Goal: Transaction & Acquisition: Book appointment/travel/reservation

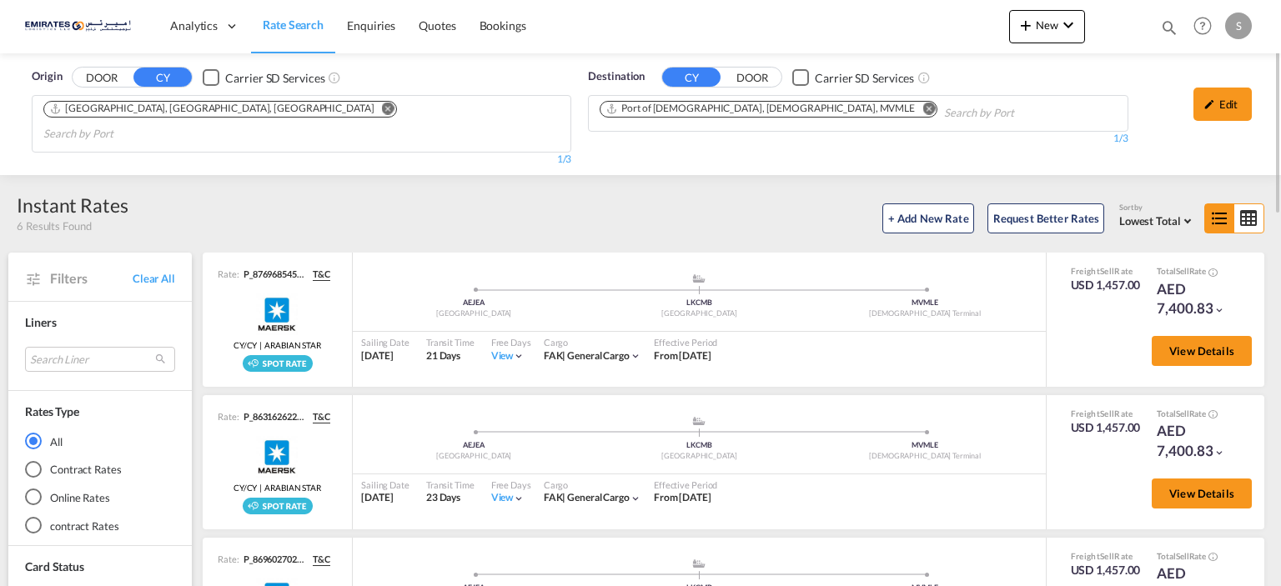
drag, startPoint x: 540, startPoint y: 166, endPoint x: 327, endPoint y: 115, distance: 218.7
click at [382, 106] on md-icon "Remove" at bounding box center [388, 109] width 13 height 13
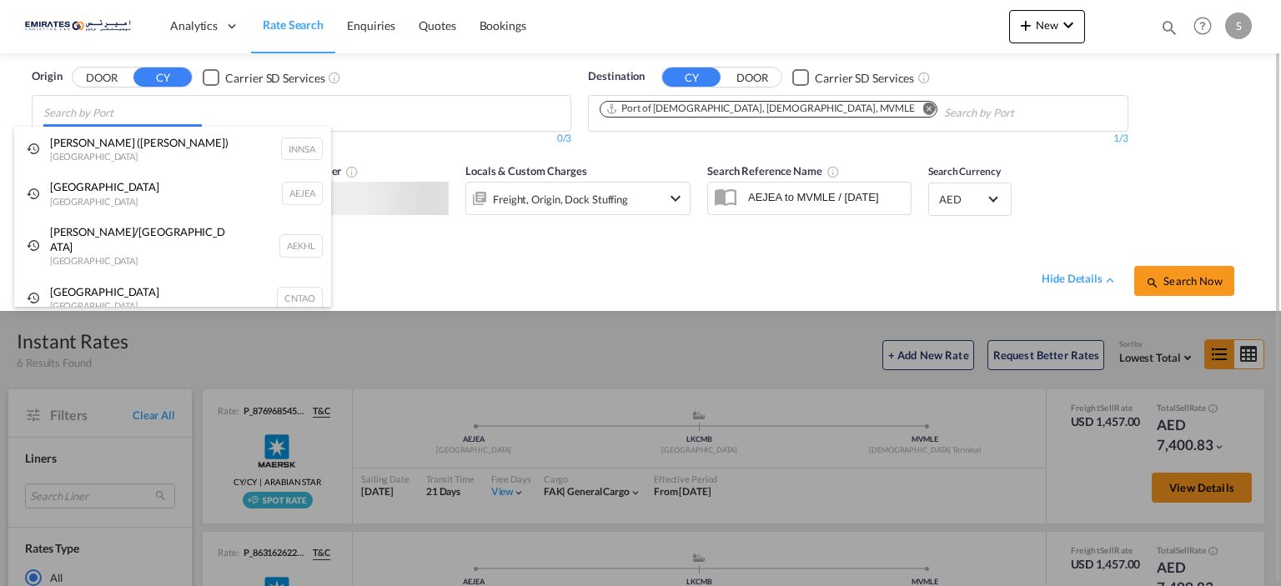
click at [214, 117] on body "Analytics Dashboard Rate Search Enquiries Quotes Bookings" at bounding box center [640, 293] width 1281 height 586
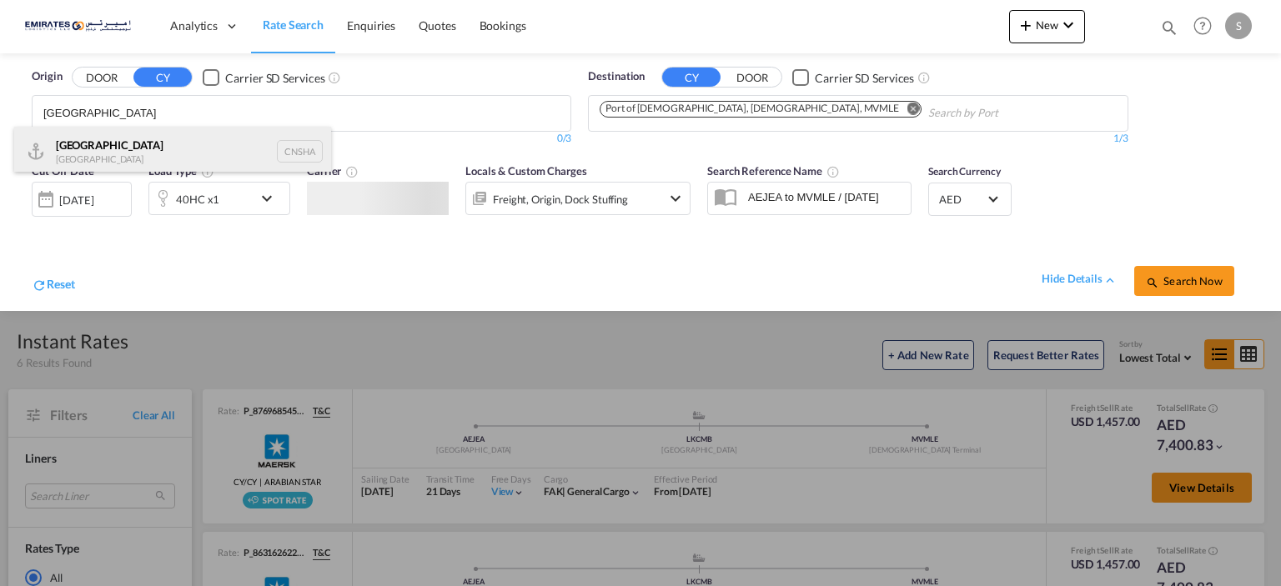
type input "[GEOGRAPHIC_DATA]"
click at [203, 139] on div "Shanghai [GEOGRAPHIC_DATA] CNSHA" at bounding box center [172, 152] width 317 height 50
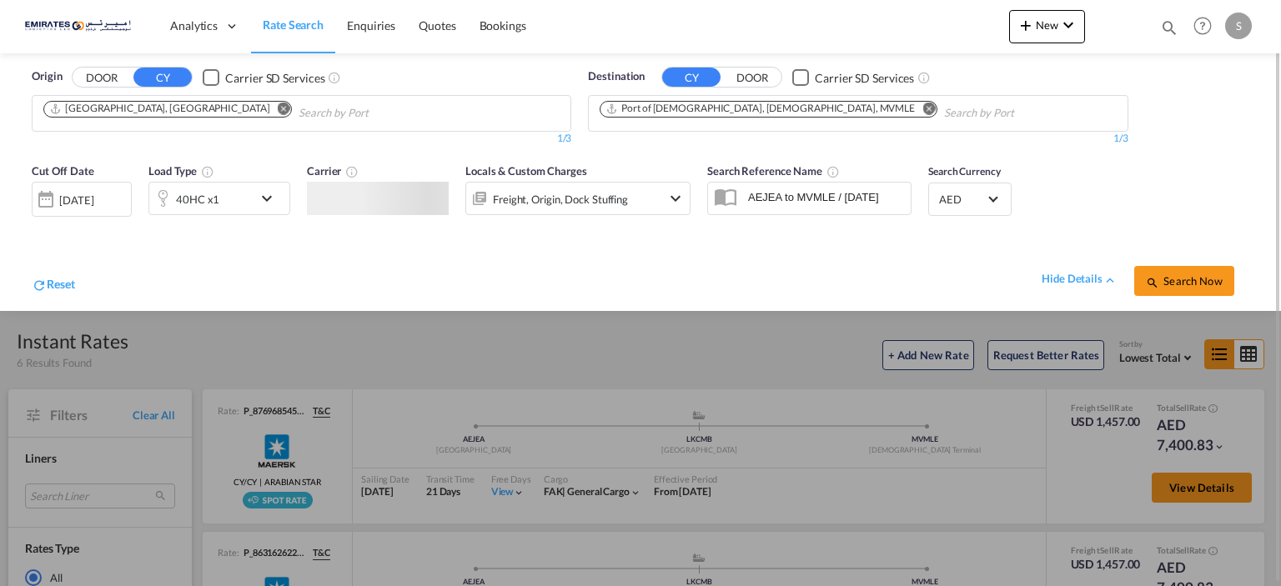
click at [923, 108] on md-icon "Remove" at bounding box center [929, 109] width 13 height 13
click at [741, 107] on body "Analytics Dashboard Rate Search Enquiries Quotes Bookings" at bounding box center [640, 293] width 1281 height 586
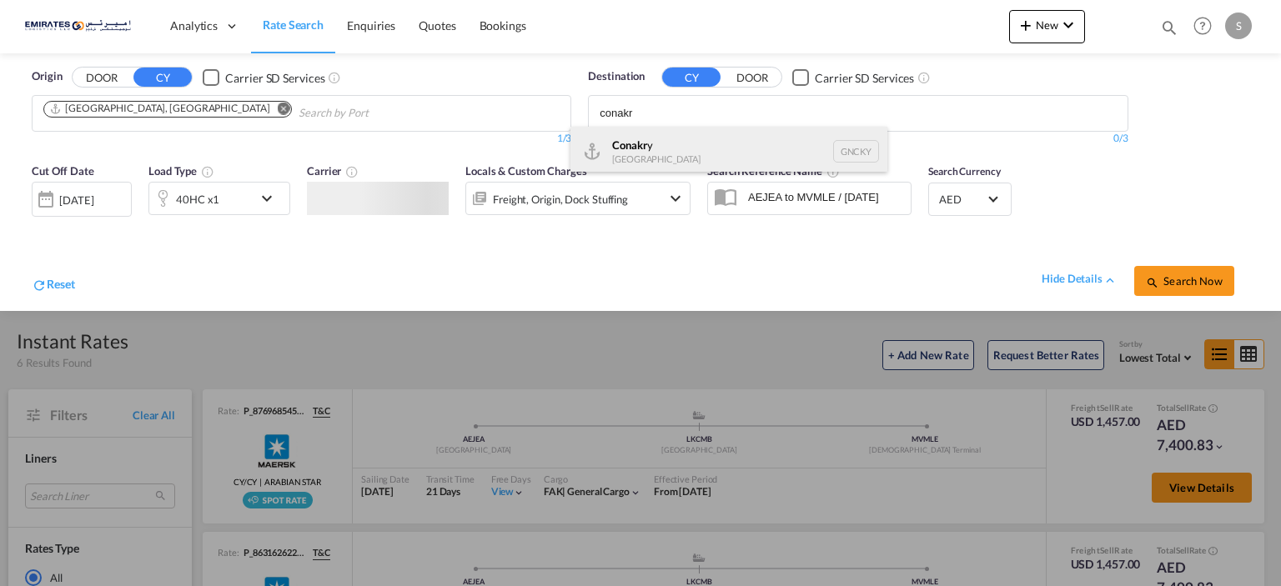
type input "conakr"
click at [708, 143] on div "Conakr y [GEOGRAPHIC_DATA] GNCKY" at bounding box center [729, 152] width 317 height 50
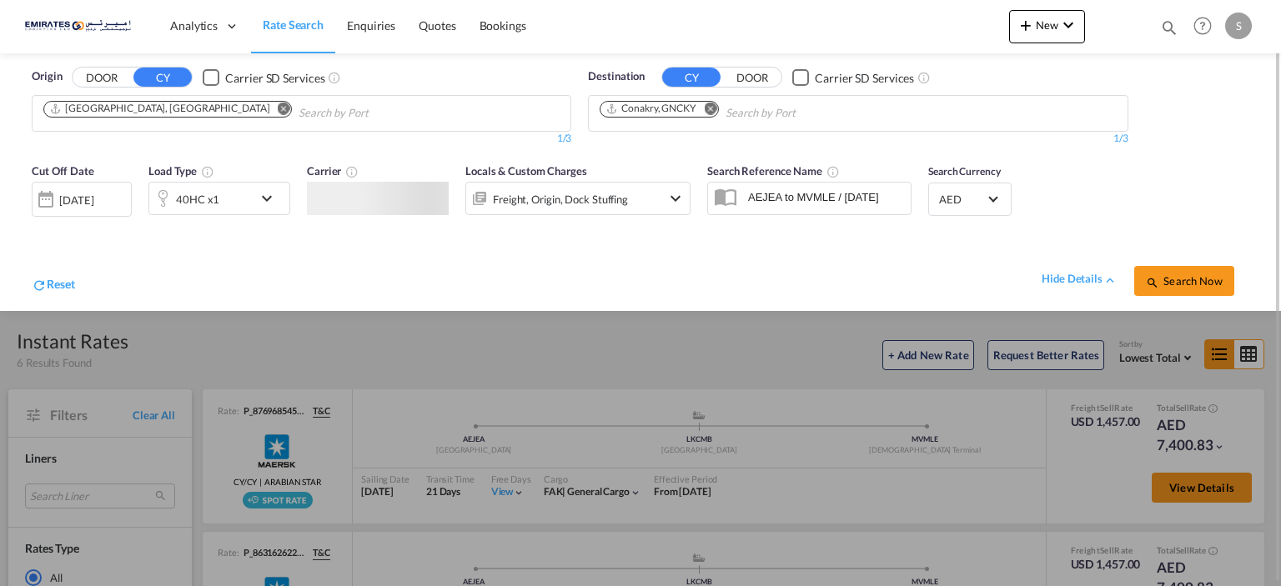
click at [93, 197] on div "[DATE]" at bounding box center [76, 200] width 34 height 15
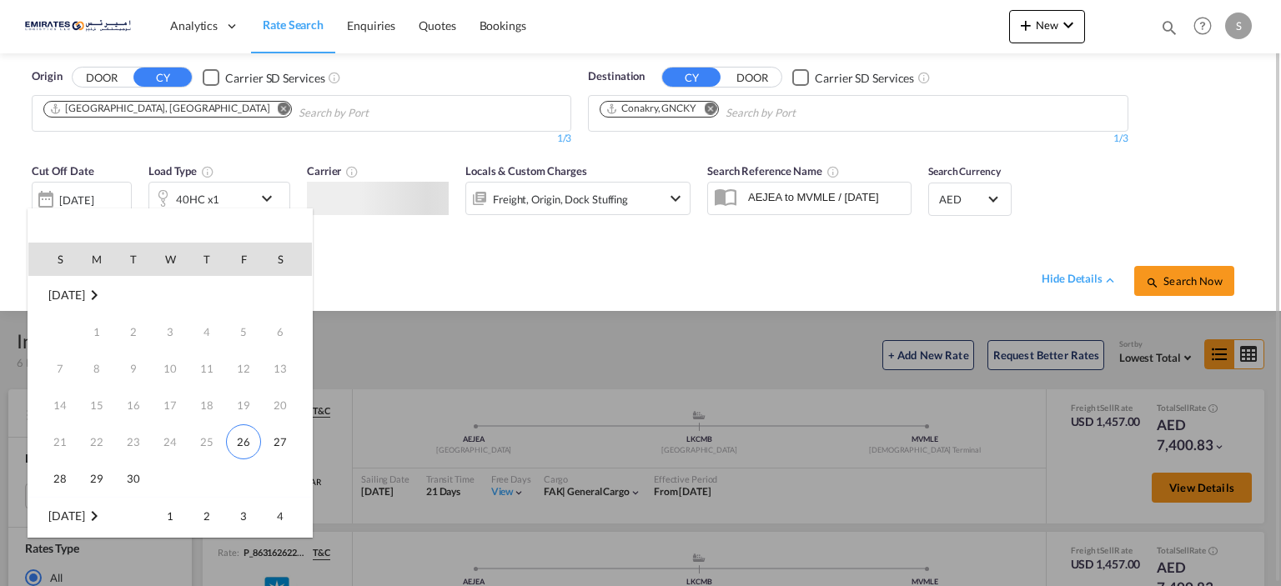
click at [238, 435] on span "26" at bounding box center [243, 442] width 35 height 35
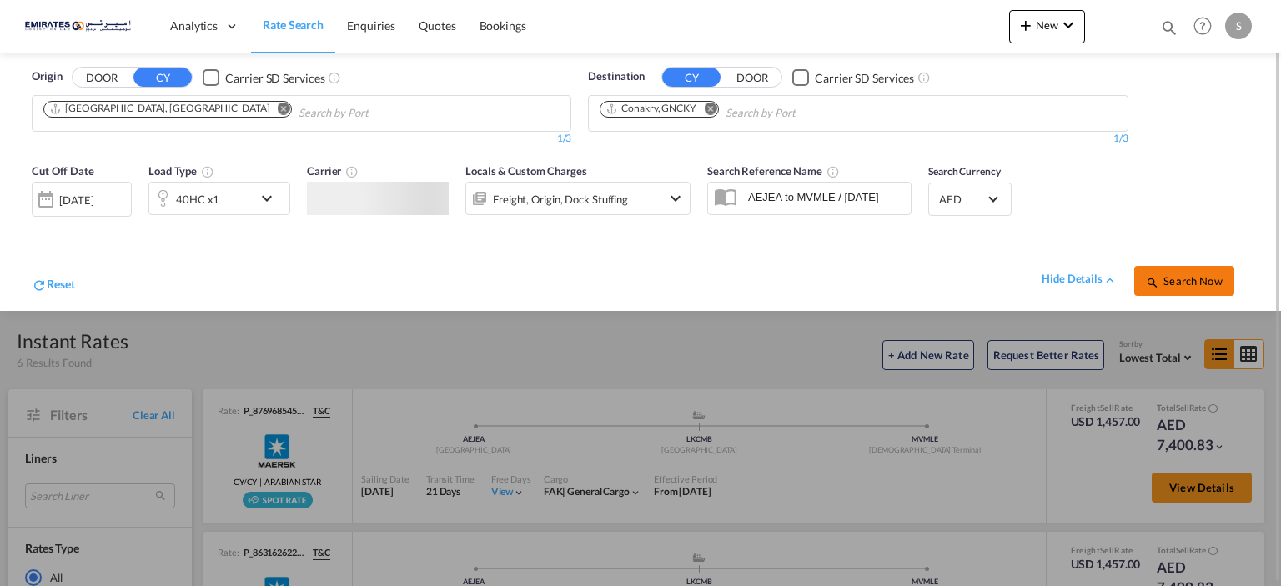
click at [1183, 276] on span "Search Now" at bounding box center [1184, 280] width 76 height 13
click at [1195, 279] on span "Search Now" at bounding box center [1184, 280] width 76 height 13
click at [1186, 282] on span "Search Now" at bounding box center [1184, 280] width 76 height 13
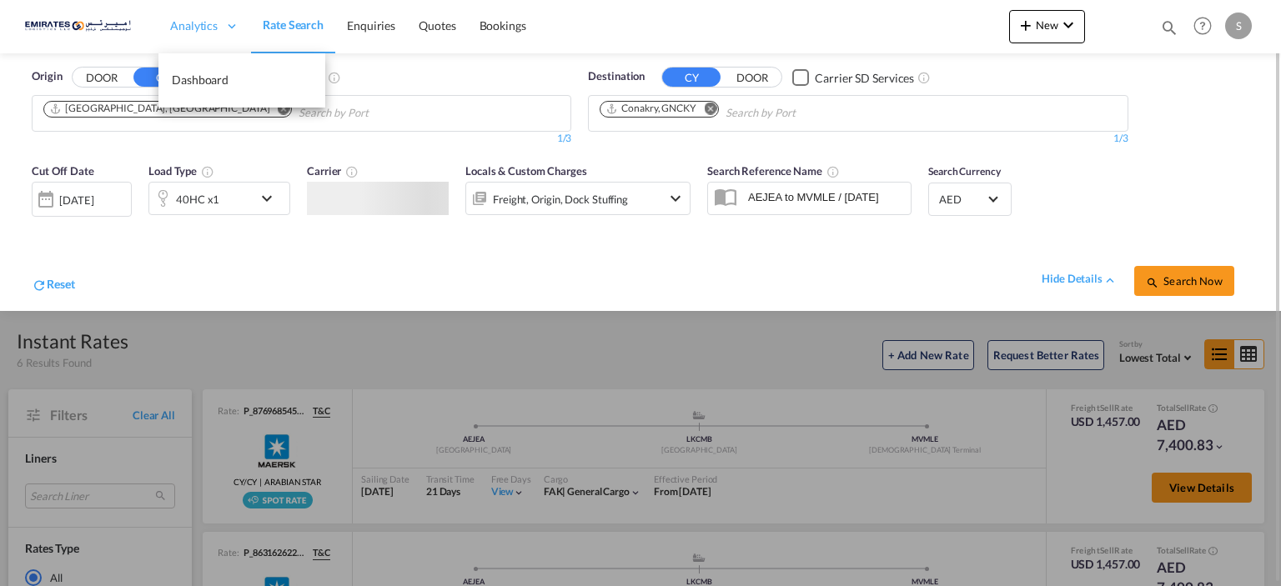
click at [217, 23] on div "Analytics" at bounding box center [205, 26] width 93 height 54
click at [748, 18] on div "Analytics Dashboard Rate Search Enquiries Quotes Bookings New Quote Bookings" at bounding box center [640, 26] width 1231 height 52
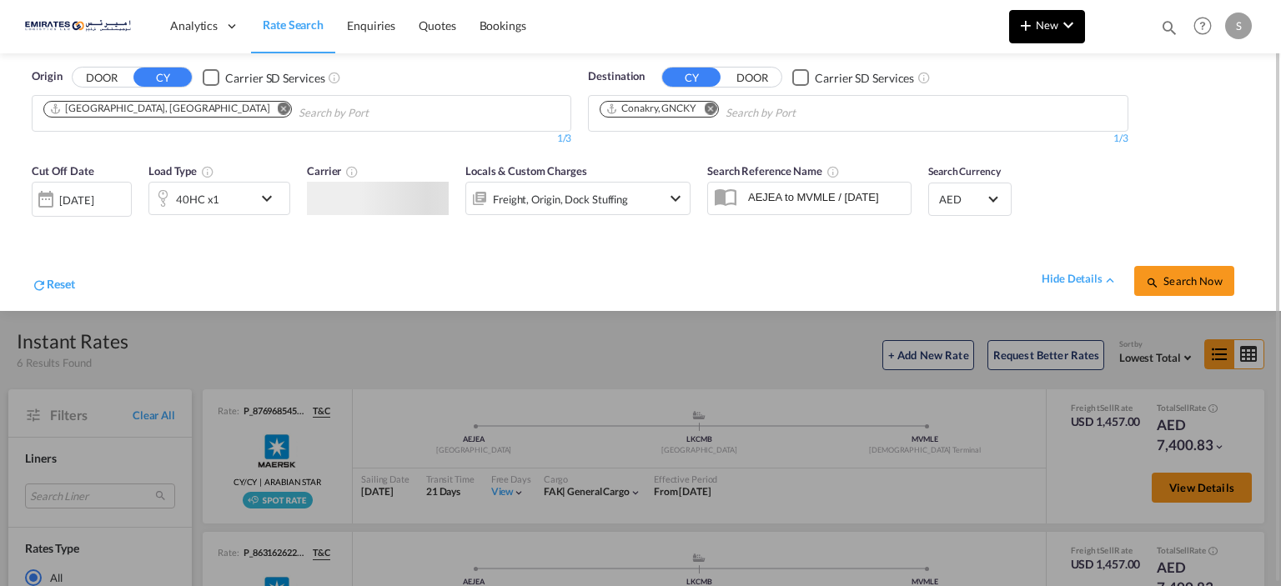
click at [1051, 20] on span "New" at bounding box center [1047, 24] width 63 height 13
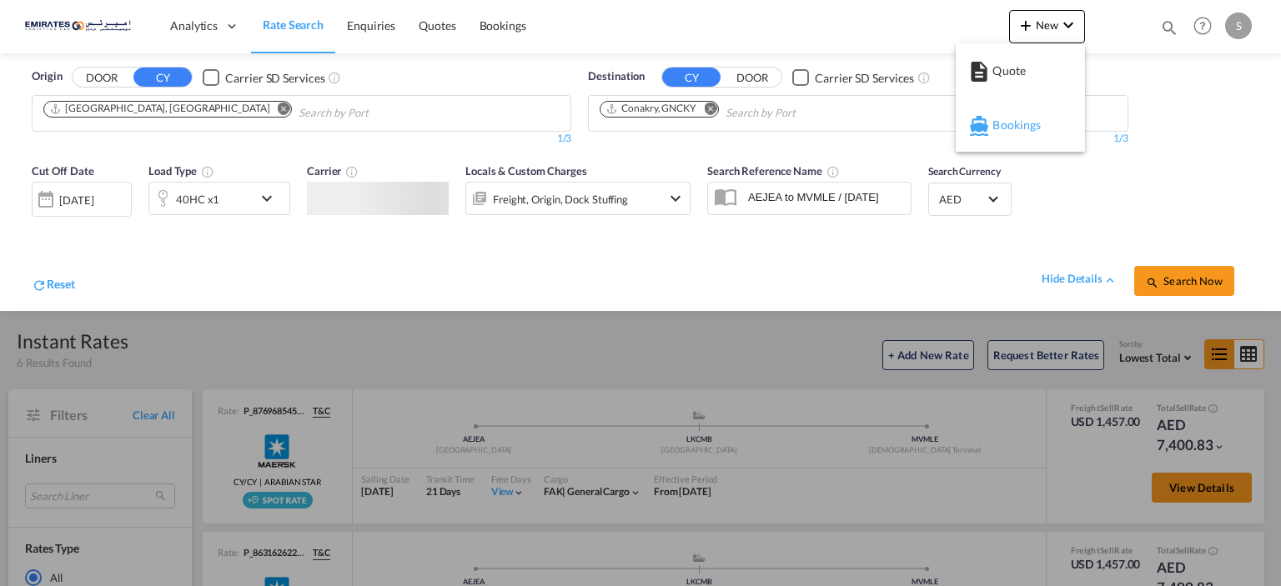
click at [1049, 126] on div "Bookings" at bounding box center [1024, 125] width 62 height 42
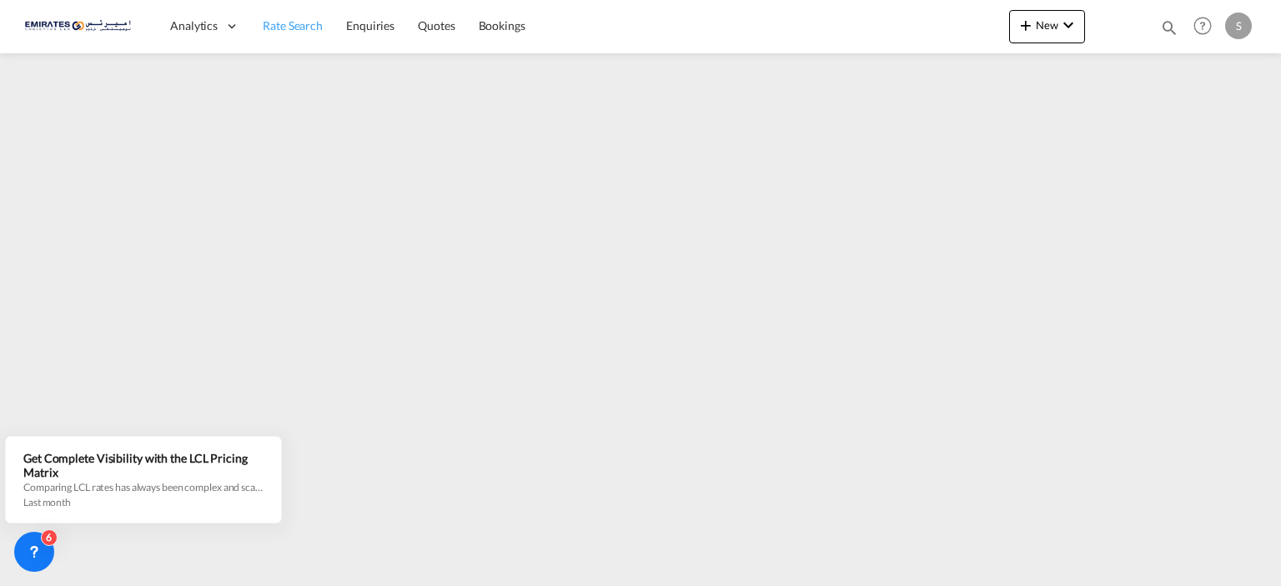
click at [267, 28] on span "Rate Search" at bounding box center [293, 25] width 60 height 14
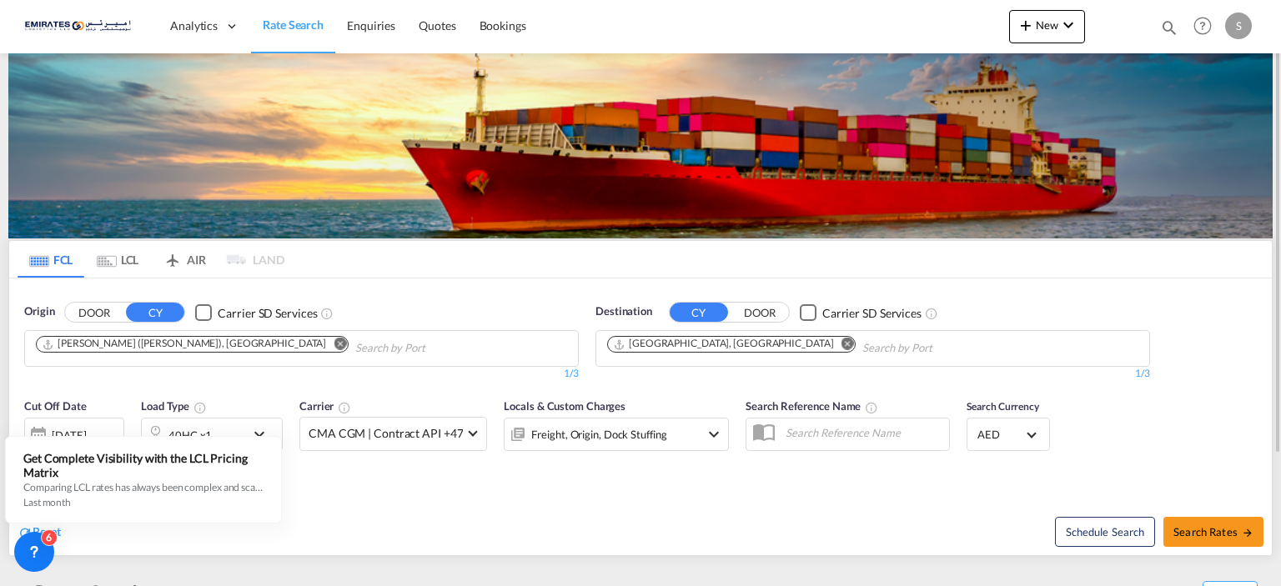
click at [334, 342] on md-icon "Remove" at bounding box center [340, 344] width 13 height 13
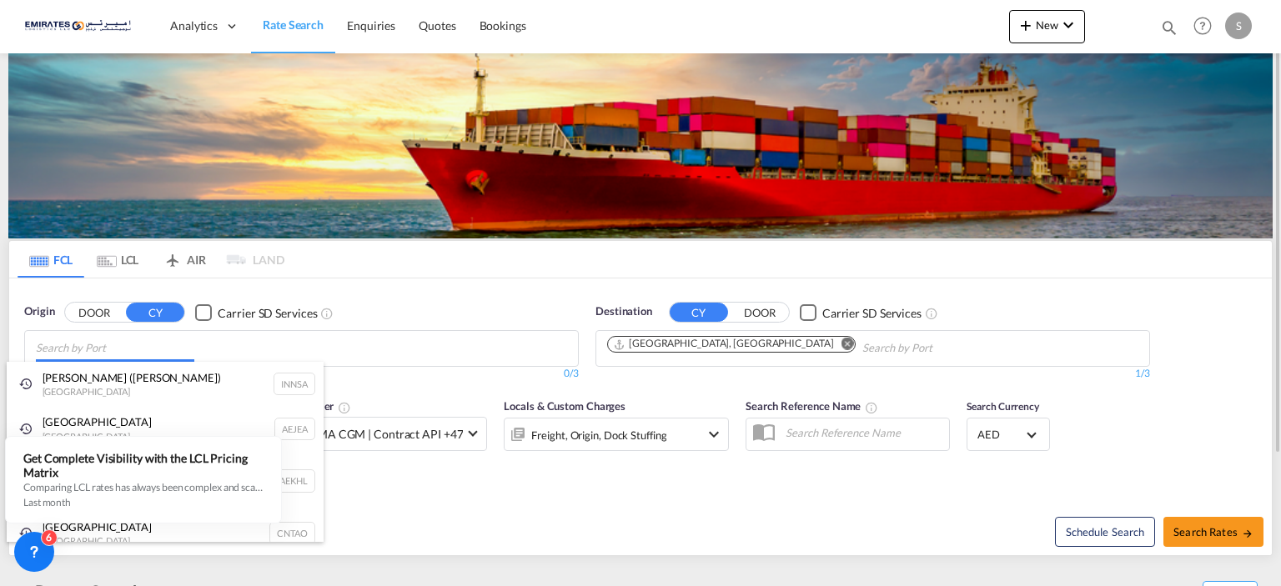
click at [191, 355] on body "Analytics Dashboard Rate Search Enquiries Quotes Bookings" at bounding box center [640, 293] width 1281 height 586
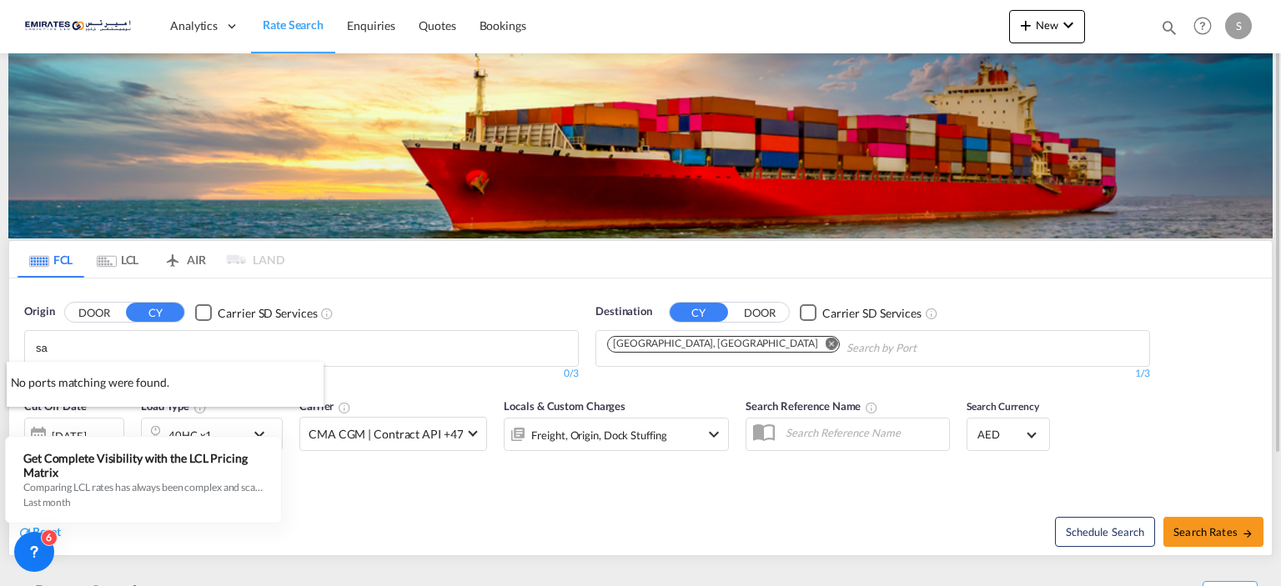
type input "s"
type input "[PERSON_NAME]"
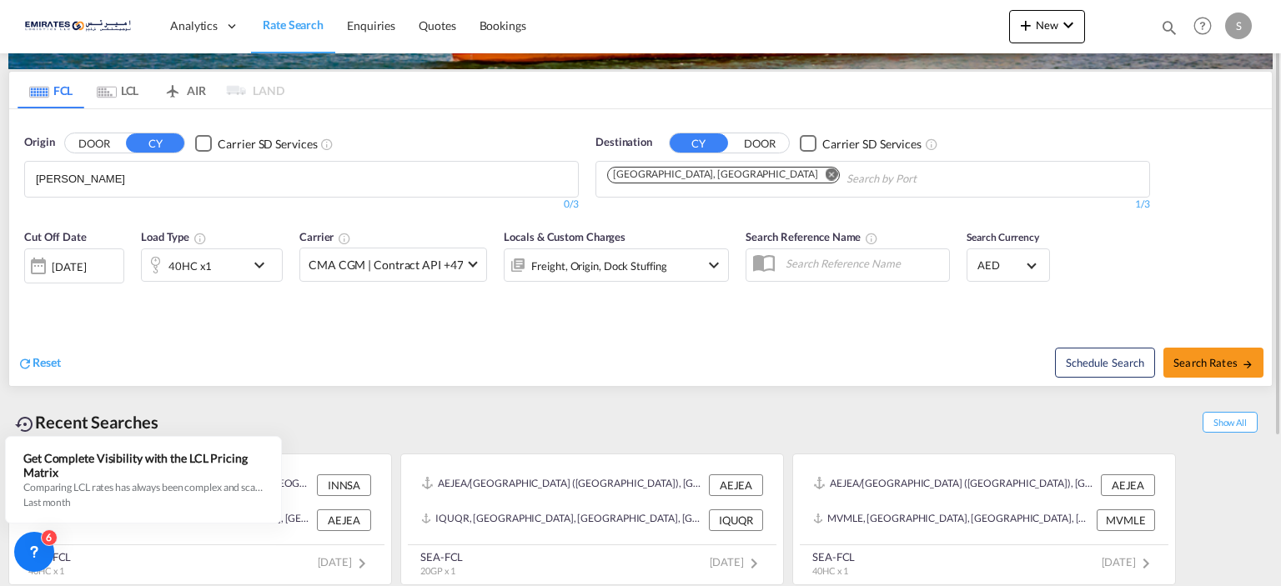
scroll to position [86, 0]
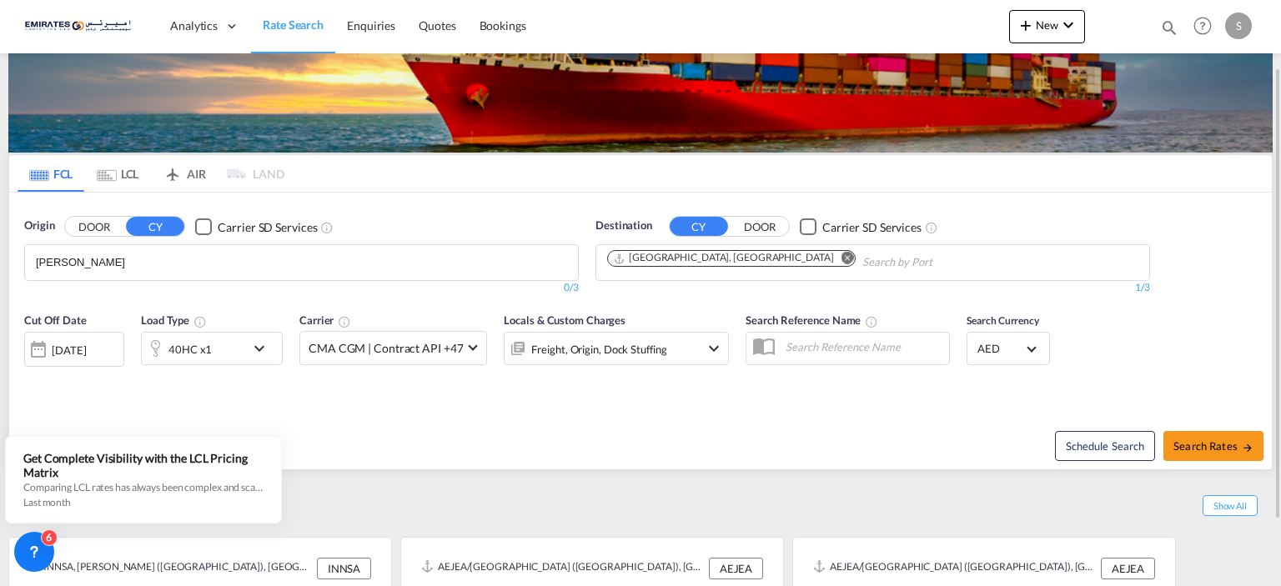
click at [842, 254] on md-icon "Remove" at bounding box center [848, 258] width 13 height 13
click at [384, 262] on md-chips "[PERSON_NAME]" at bounding box center [301, 262] width 553 height 35
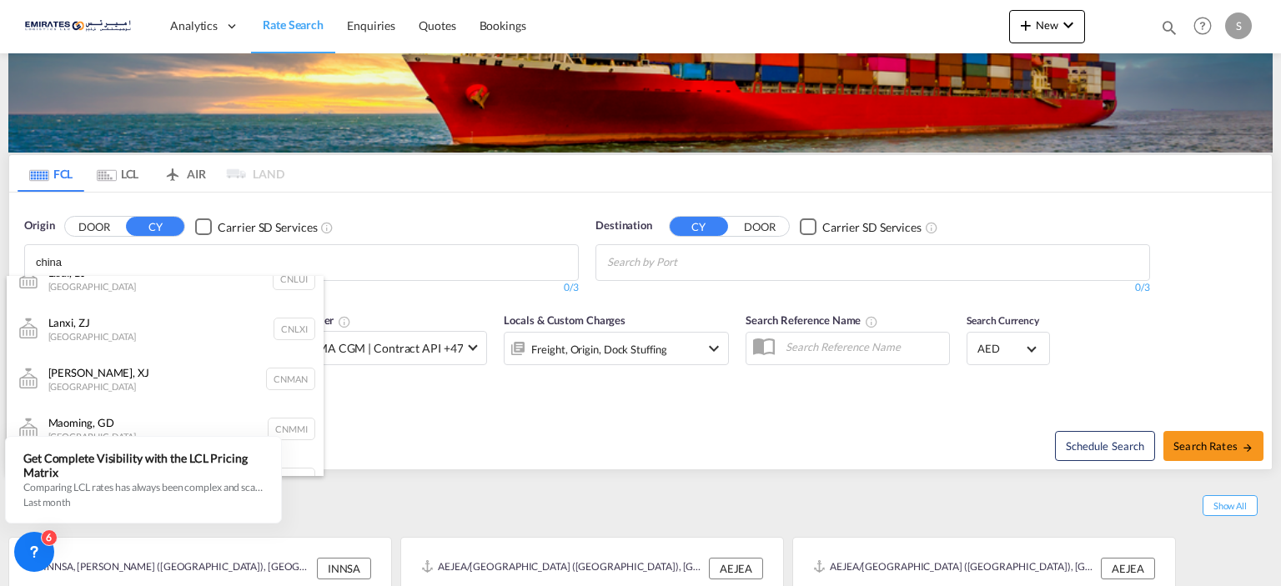
scroll to position [1236, 0]
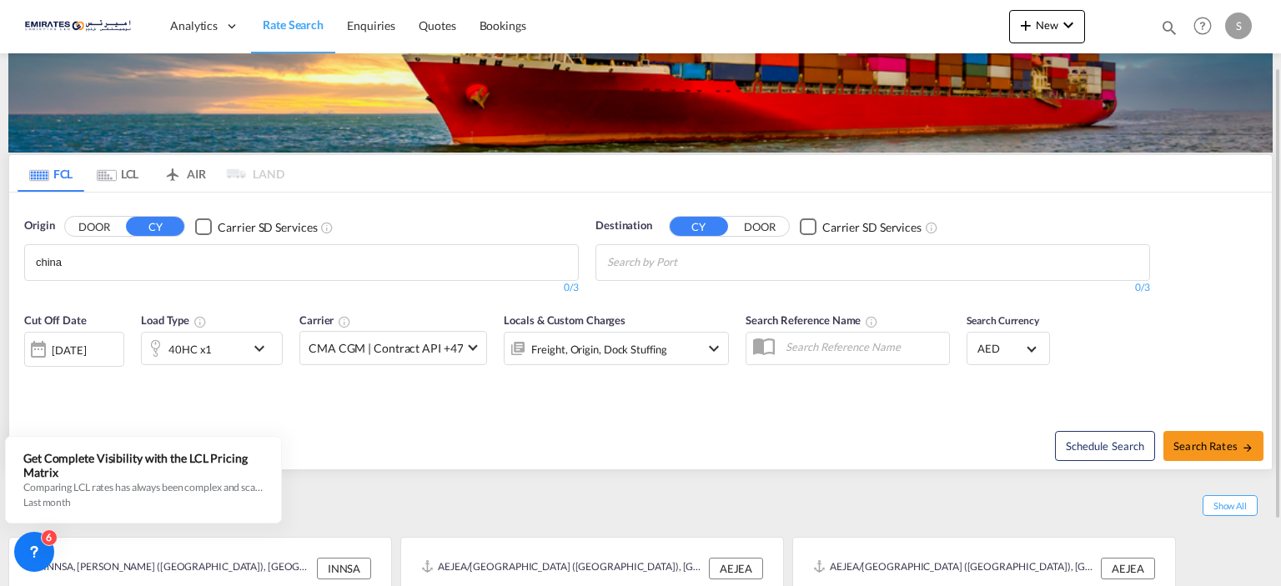
drag, startPoint x: 103, startPoint y: 259, endPoint x: 10, endPoint y: 259, distance: 93.4
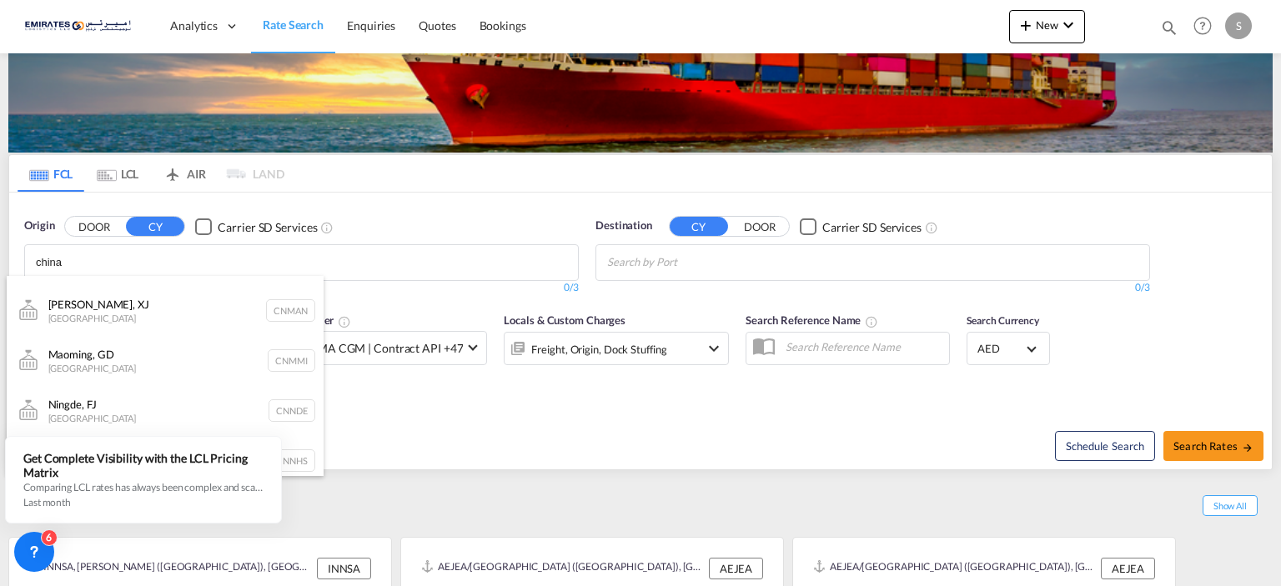
click at [77, 266] on body "Analytics Dashboard Rate Search Enquiries Quotes Bookings" at bounding box center [640, 293] width 1281 height 586
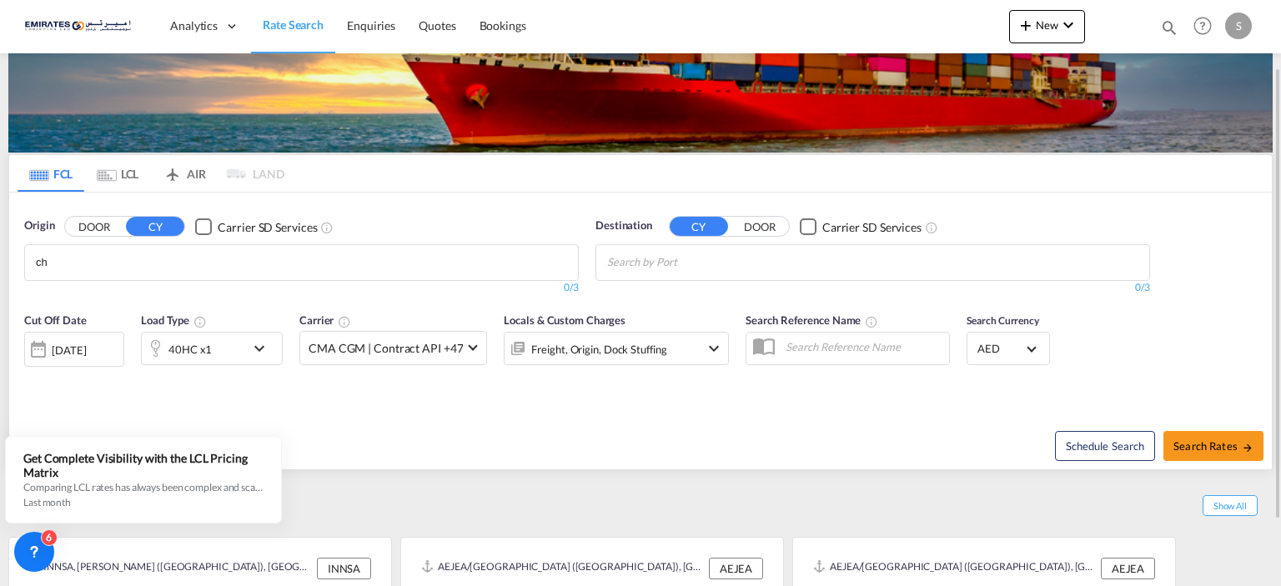
type input "c"
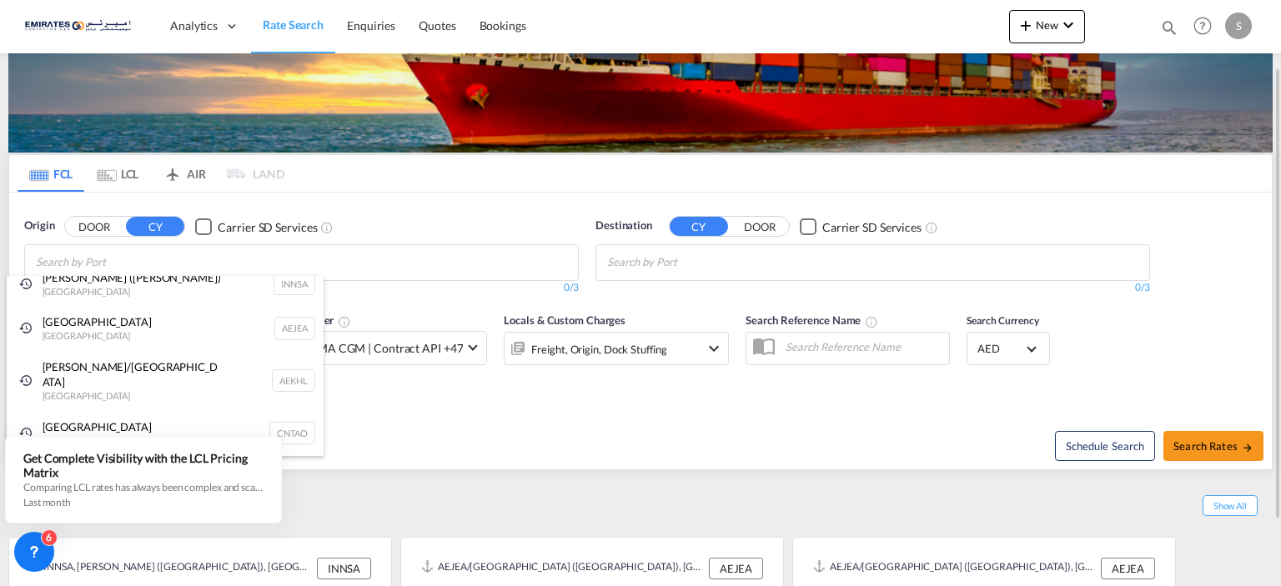
scroll to position [0, 0]
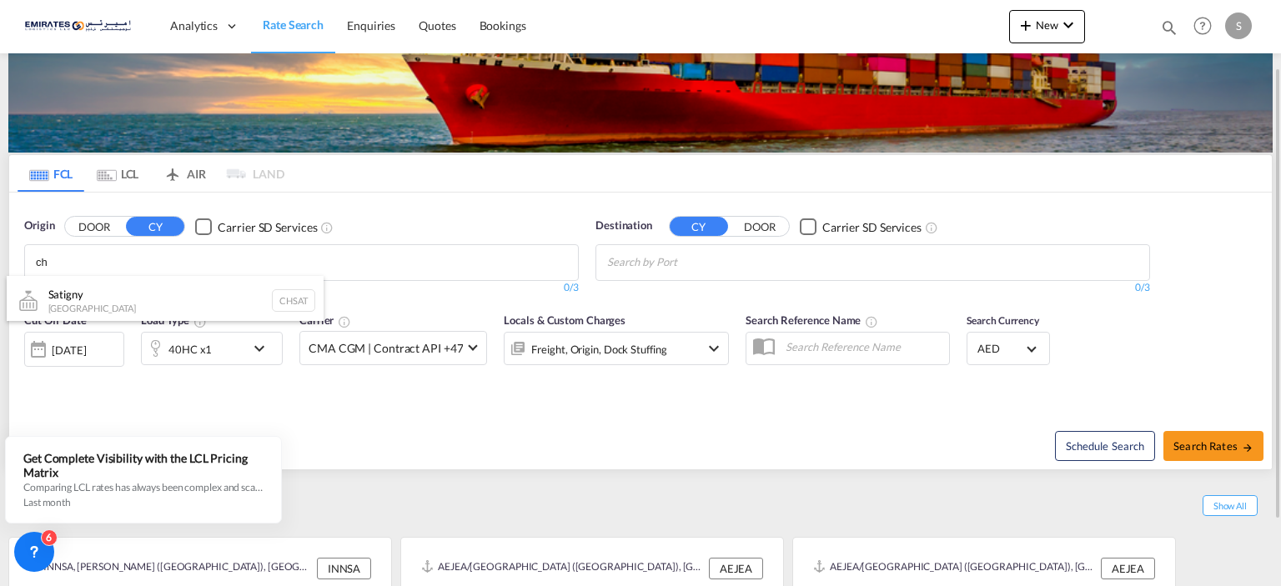
type input "c"
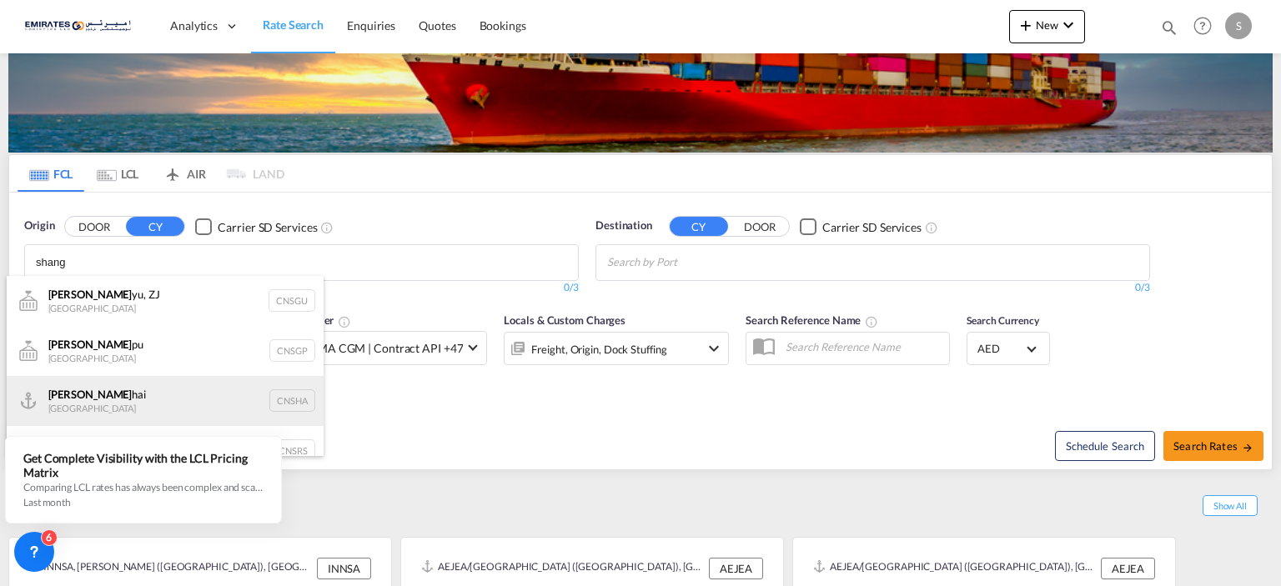
type input "shang"
click at [99, 400] on div "Shang hai China CNSHA" at bounding box center [165, 401] width 317 height 50
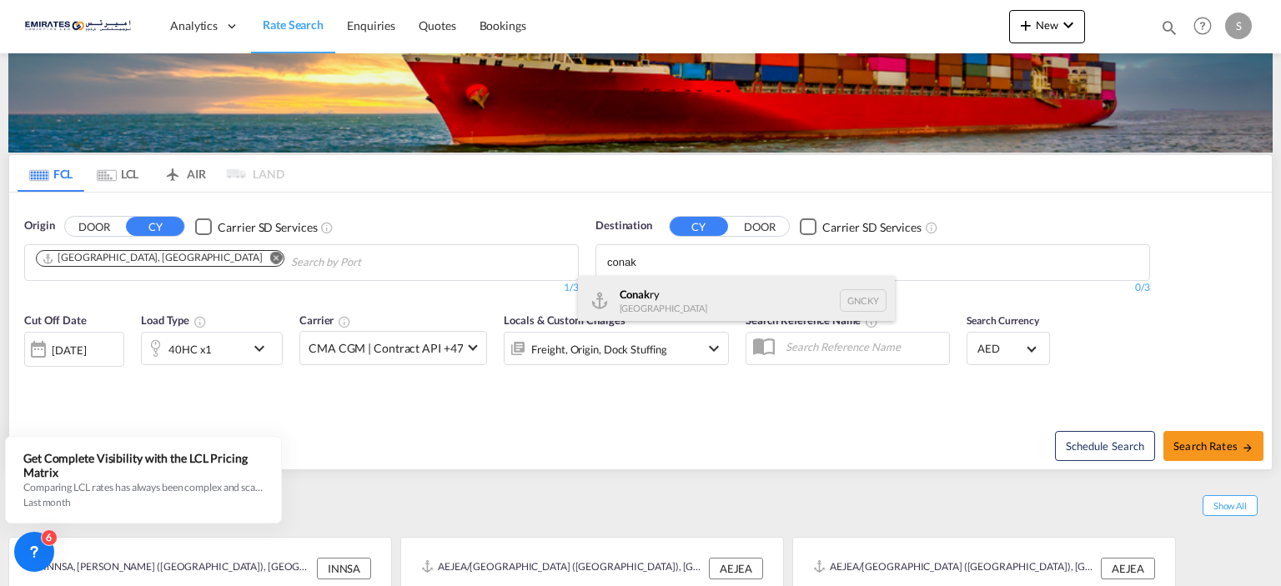
type input "conak"
click at [688, 287] on div "Conak ry Guinea GNCKY" at bounding box center [736, 301] width 317 height 50
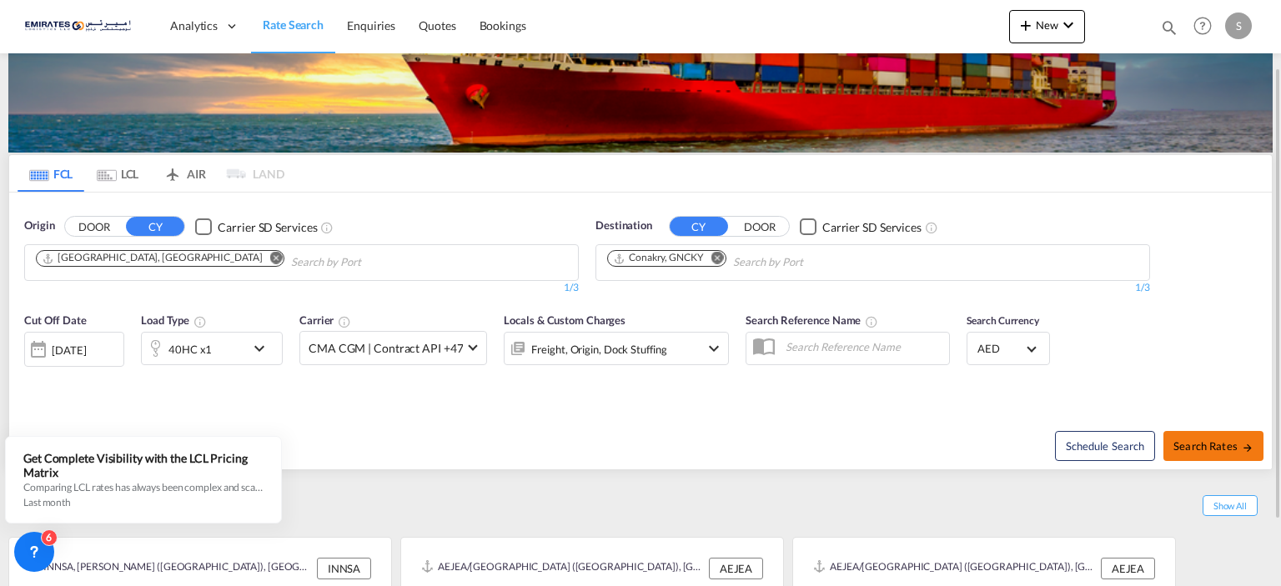
click at [1211, 446] on span "Search Rates" at bounding box center [1214, 446] width 80 height 13
type input "CNSHA to GNCKY / [DATE]"
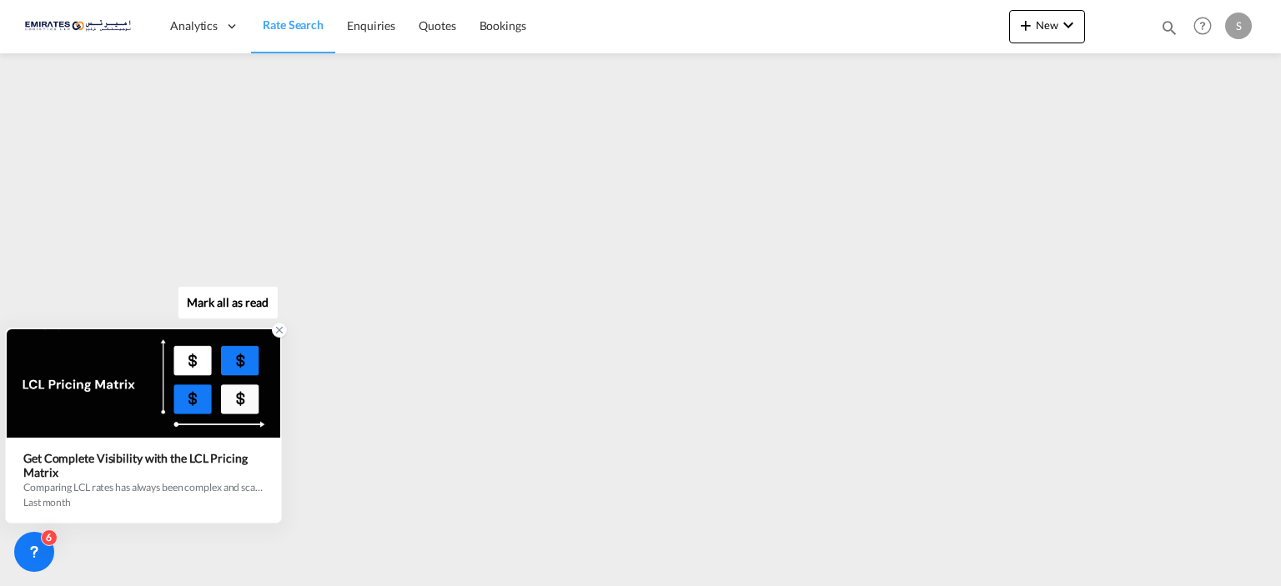
click at [277, 331] on icon at bounding box center [280, 331] width 12 height 12
